Goal: Task Accomplishment & Management: Complete application form

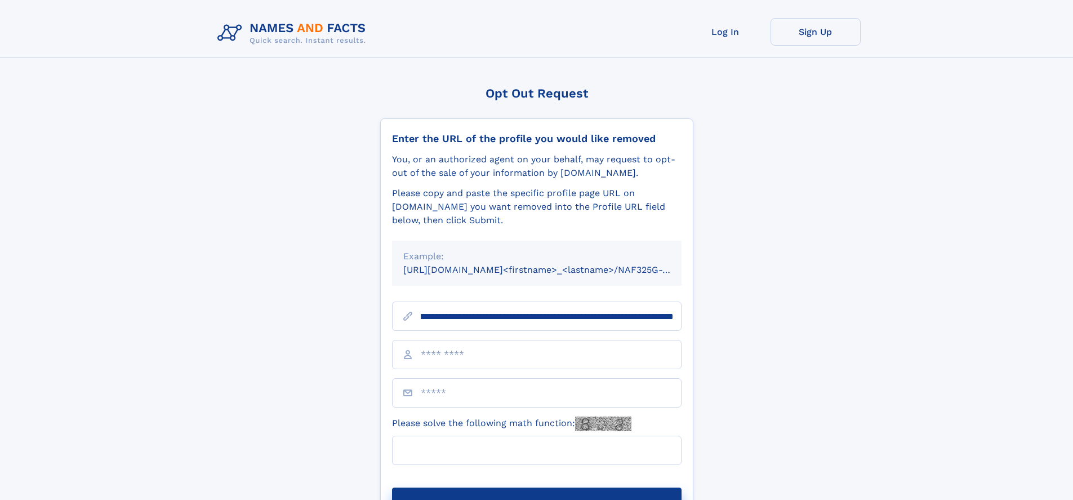
scroll to position [0, 133]
type input "**********"
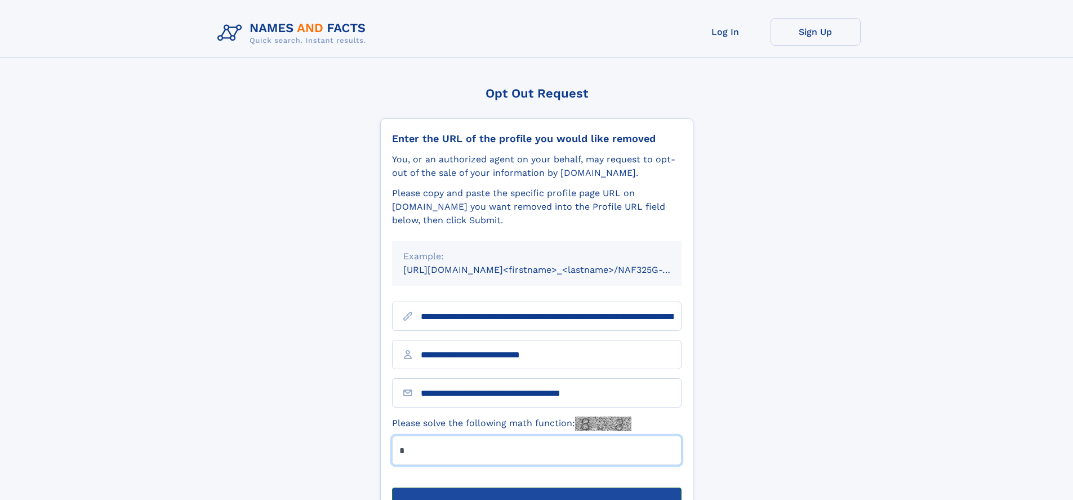
type input "*"
click at [536, 487] on button "Submit Opt Out Request" at bounding box center [537, 505] width 290 height 36
